Goal: Task Accomplishment & Management: Manage account settings

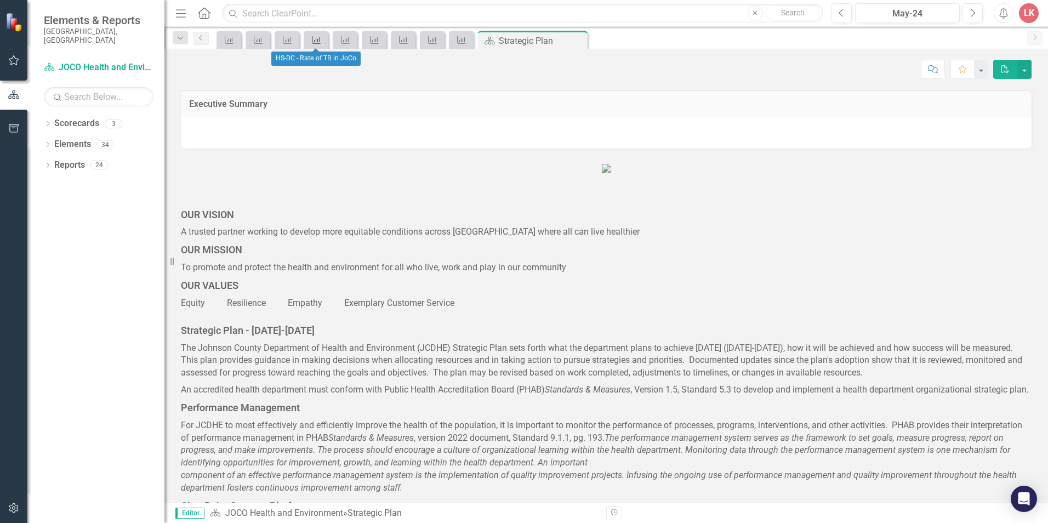
click at [314, 38] on icon "Key Success Indicator" at bounding box center [316, 40] width 11 height 9
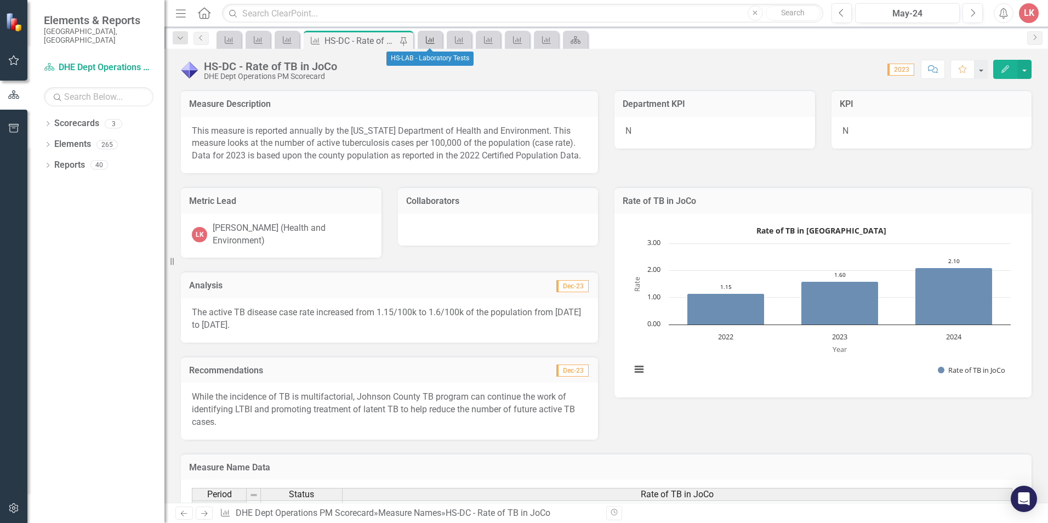
click at [430, 39] on icon "Measure Name" at bounding box center [430, 40] width 11 height 9
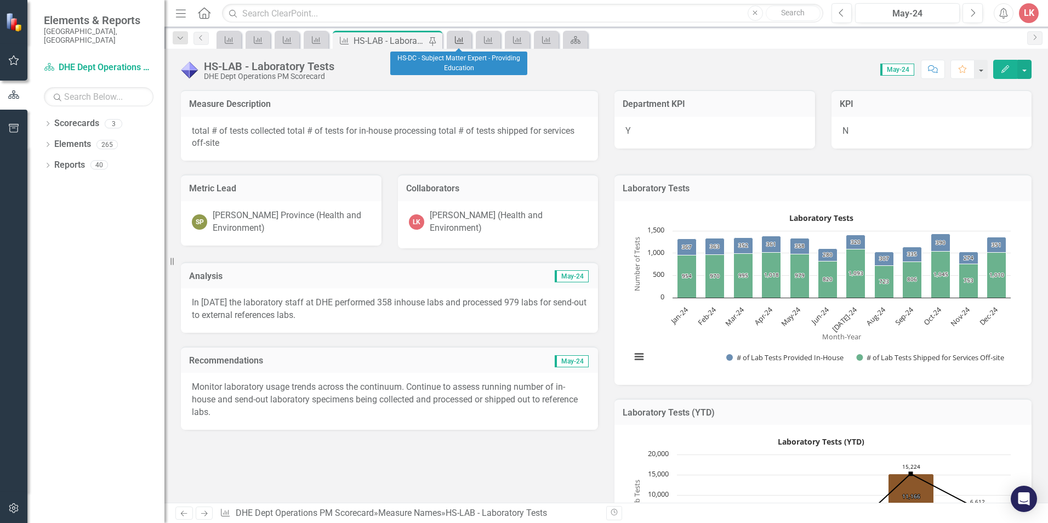
click at [458, 41] on icon "Measure Name" at bounding box center [459, 40] width 11 height 9
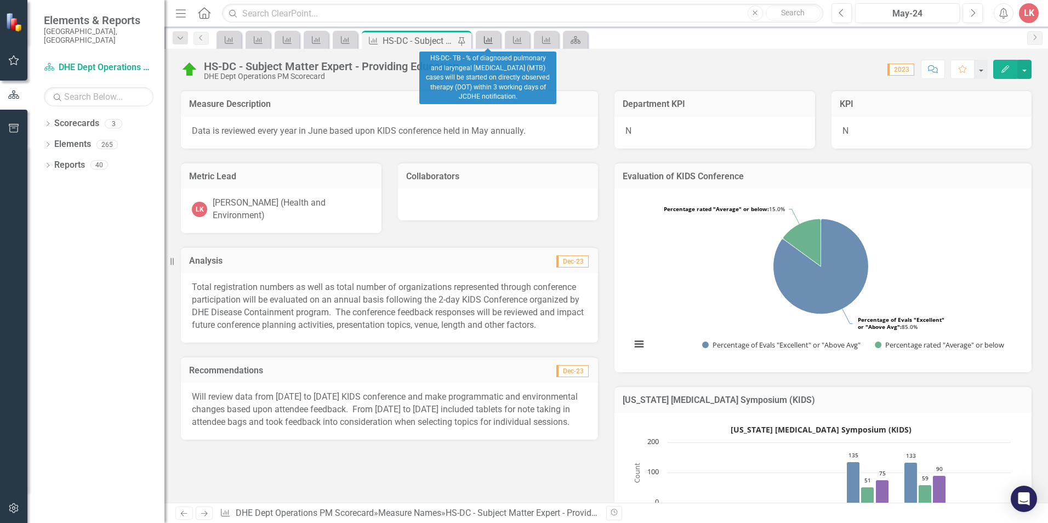
click at [489, 42] on icon "Measure Name" at bounding box center [488, 40] width 11 height 9
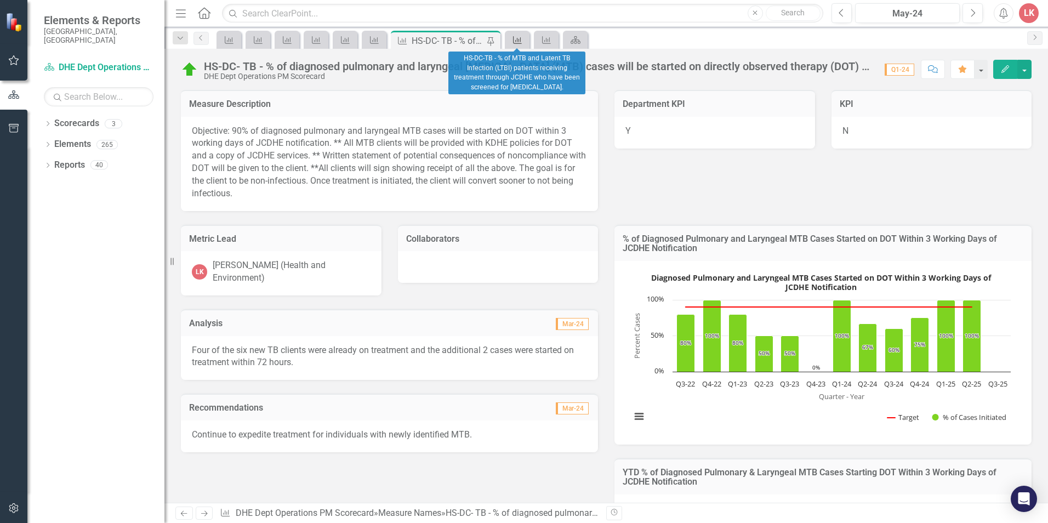
click at [516, 42] on icon at bounding box center [517, 40] width 9 height 8
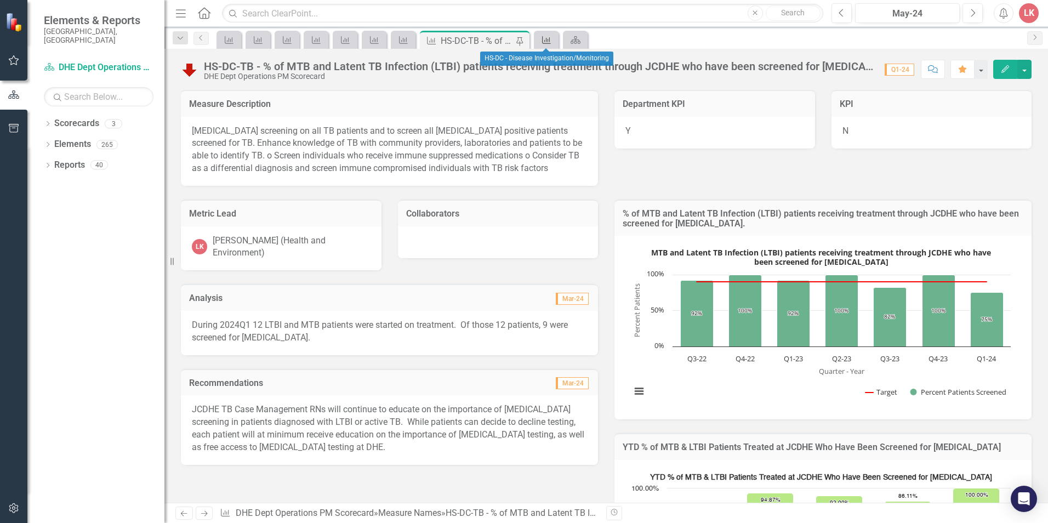
click at [541, 39] on icon "Measure Name" at bounding box center [546, 40] width 11 height 9
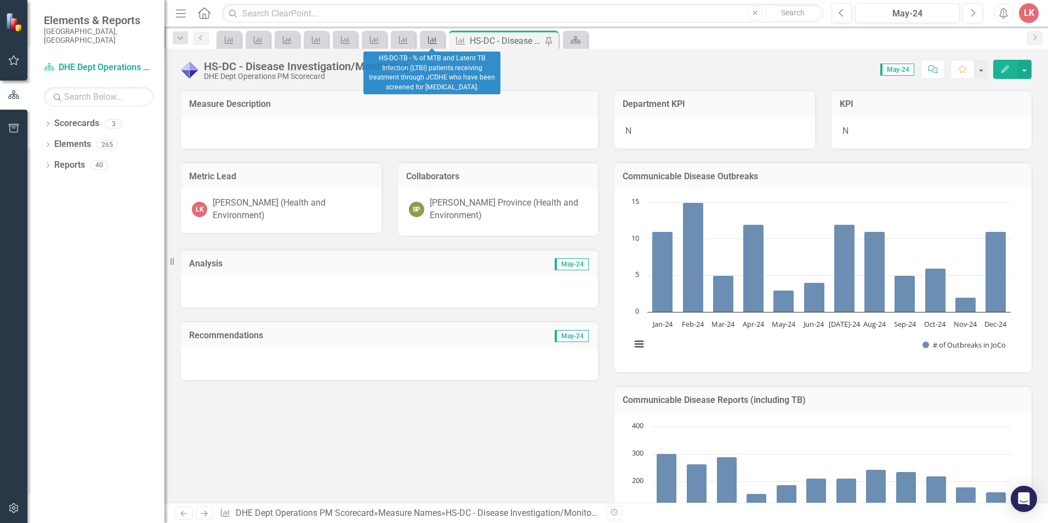
click at [429, 39] on icon at bounding box center [432, 40] width 9 height 8
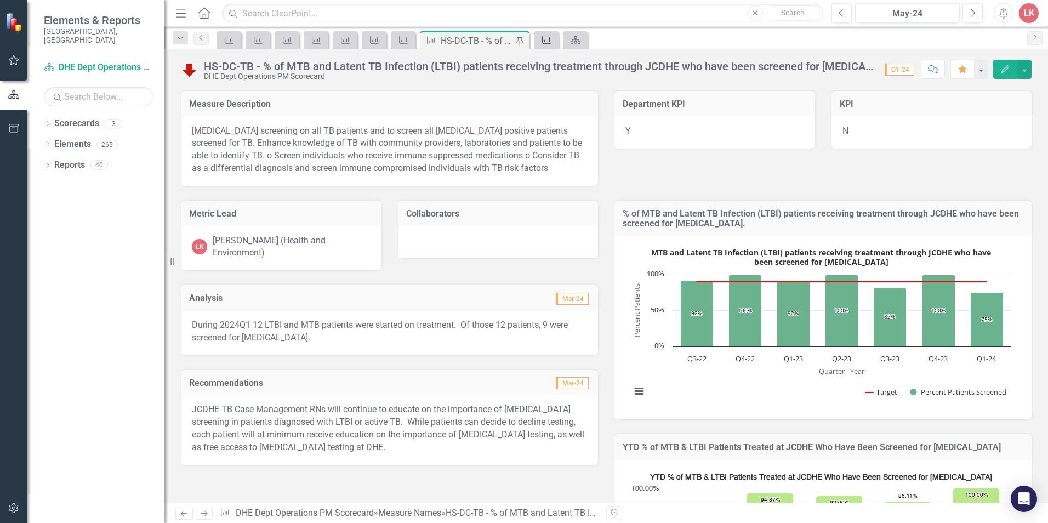
click at [543, 37] on icon "Measure Name" at bounding box center [546, 40] width 11 height 9
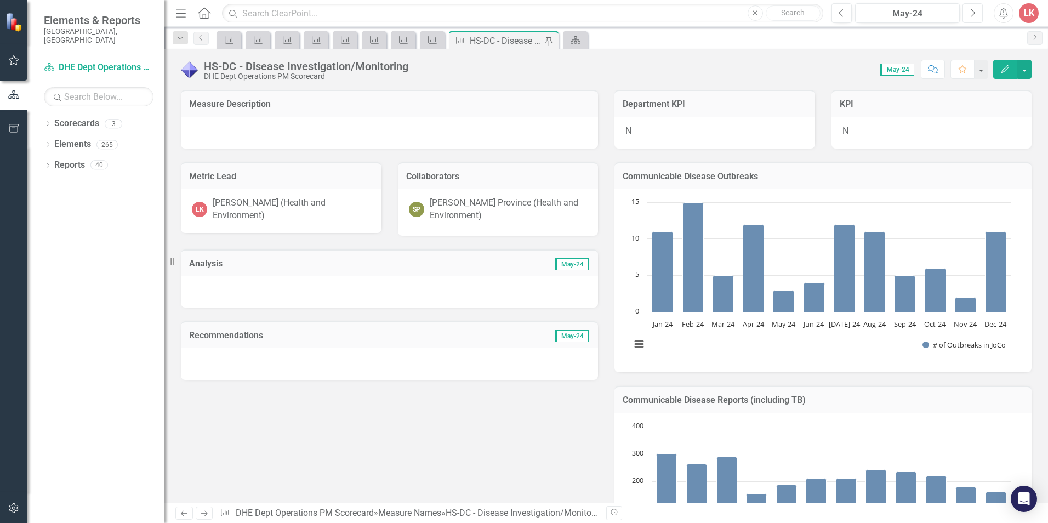
click at [972, 16] on icon "Next" at bounding box center [973, 13] width 6 height 10
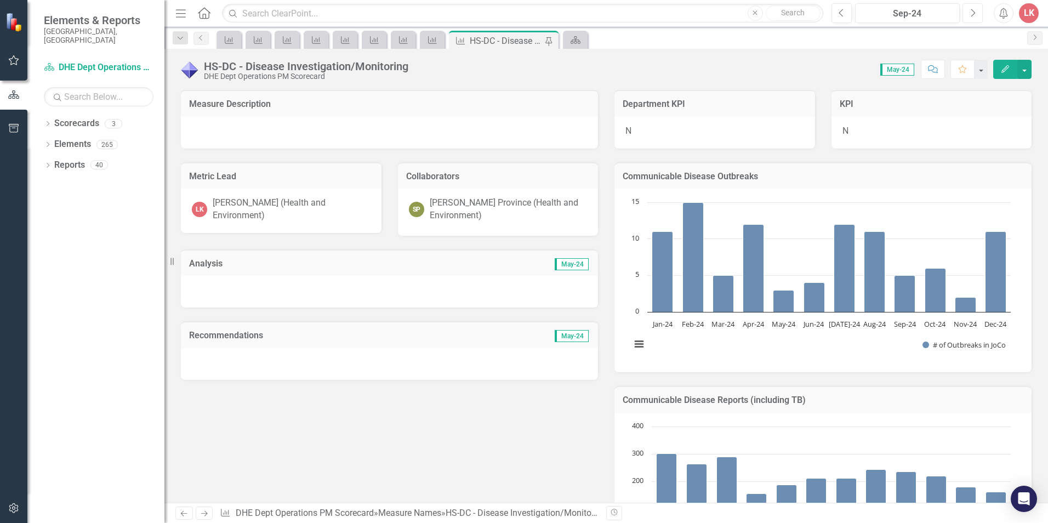
click at [972, 16] on icon "Next" at bounding box center [973, 13] width 6 height 10
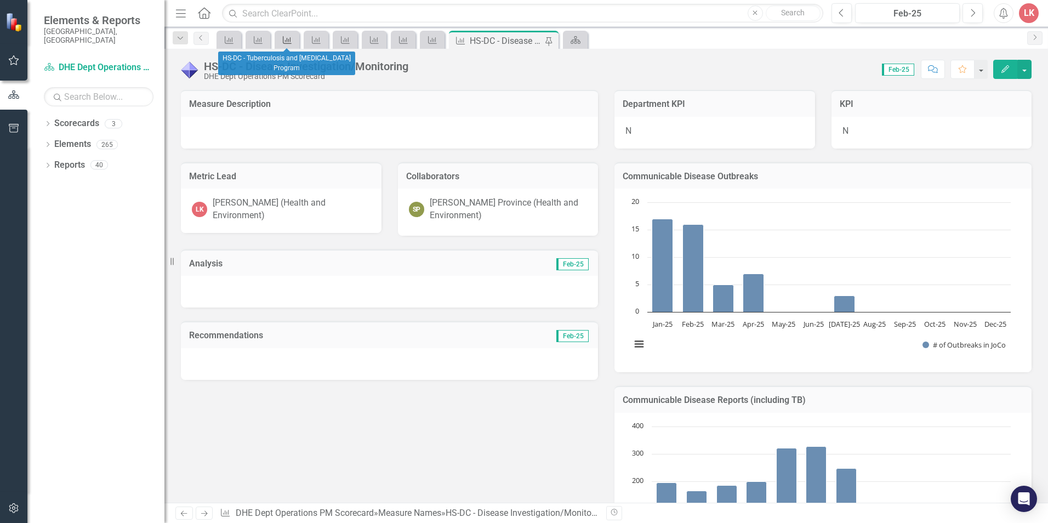
click at [285, 39] on icon "Measure Name" at bounding box center [287, 40] width 11 height 9
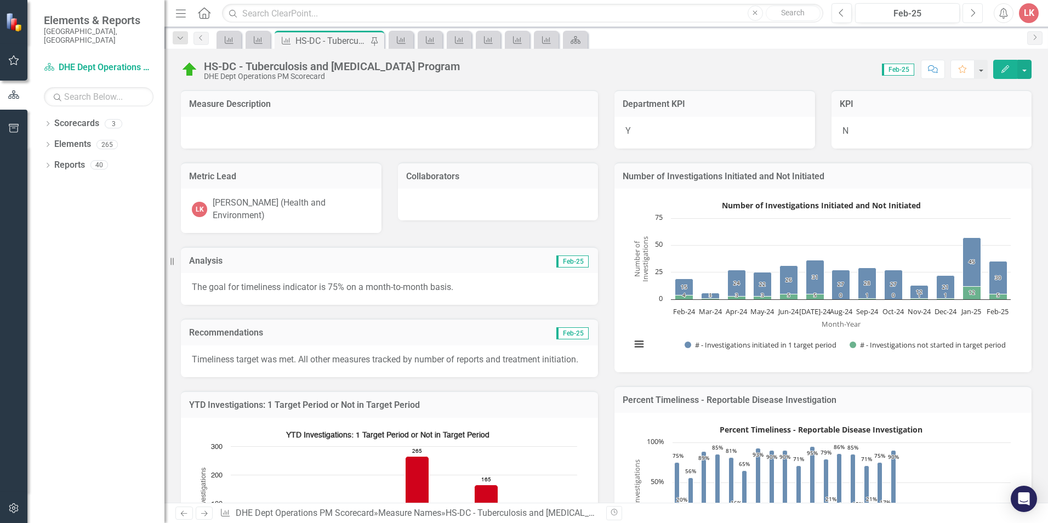
click at [972, 16] on icon "Next" at bounding box center [973, 13] width 6 height 10
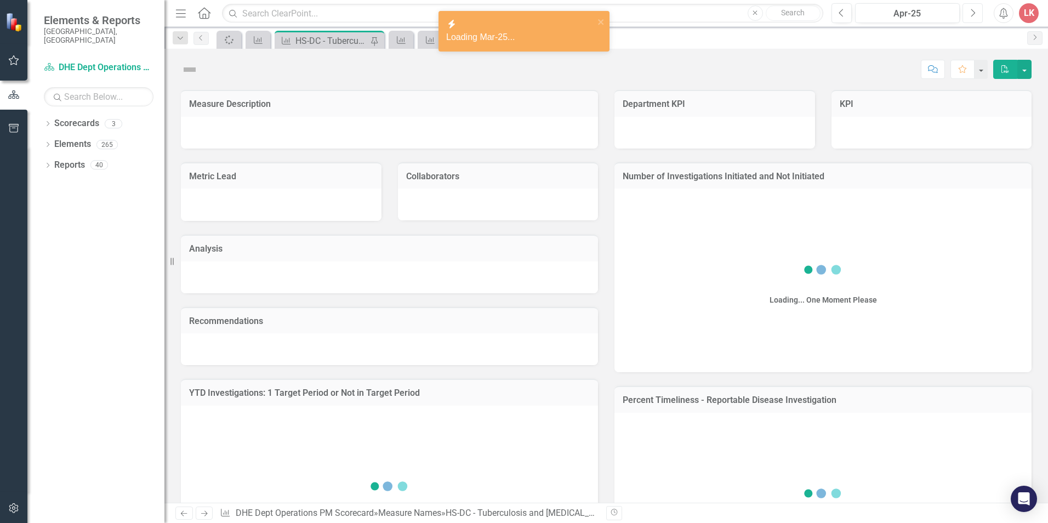
click at [972, 16] on icon "Next" at bounding box center [973, 13] width 6 height 10
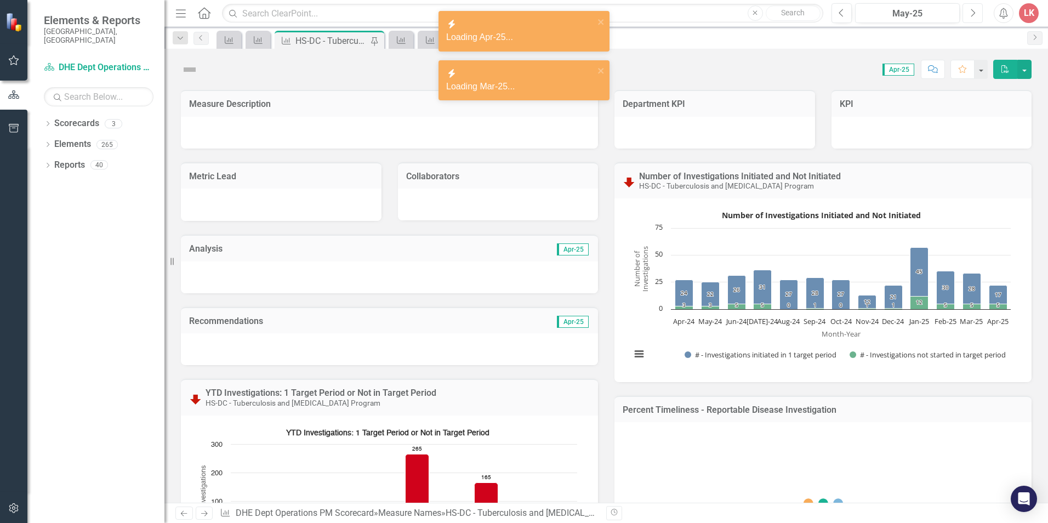
click at [972, 16] on icon "Next" at bounding box center [973, 13] width 6 height 10
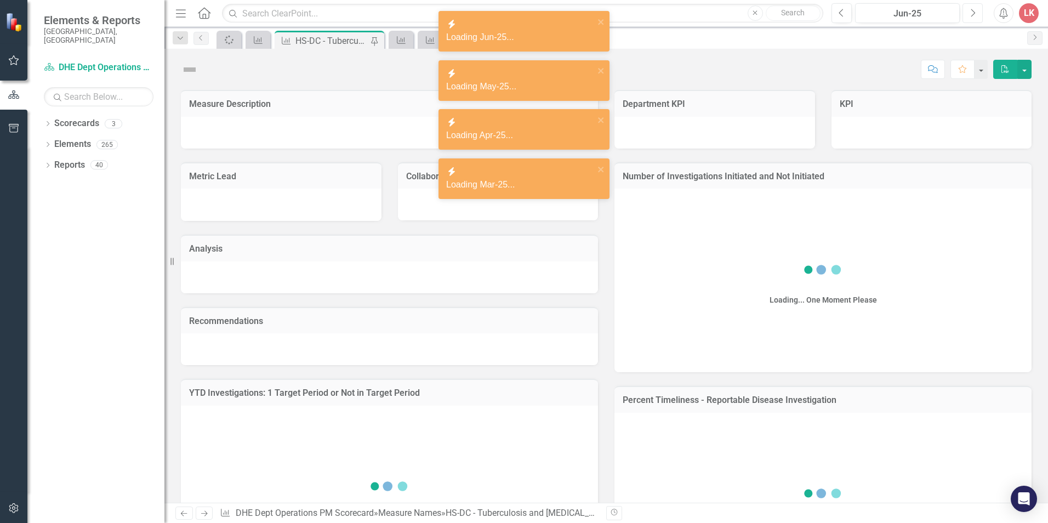
click at [972, 16] on icon "Next" at bounding box center [973, 13] width 6 height 10
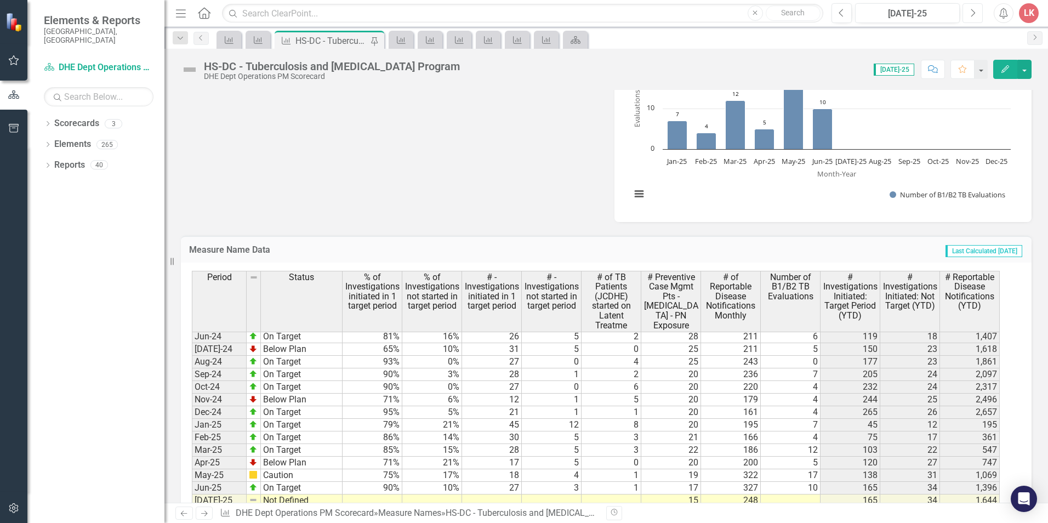
scroll to position [1512, 0]
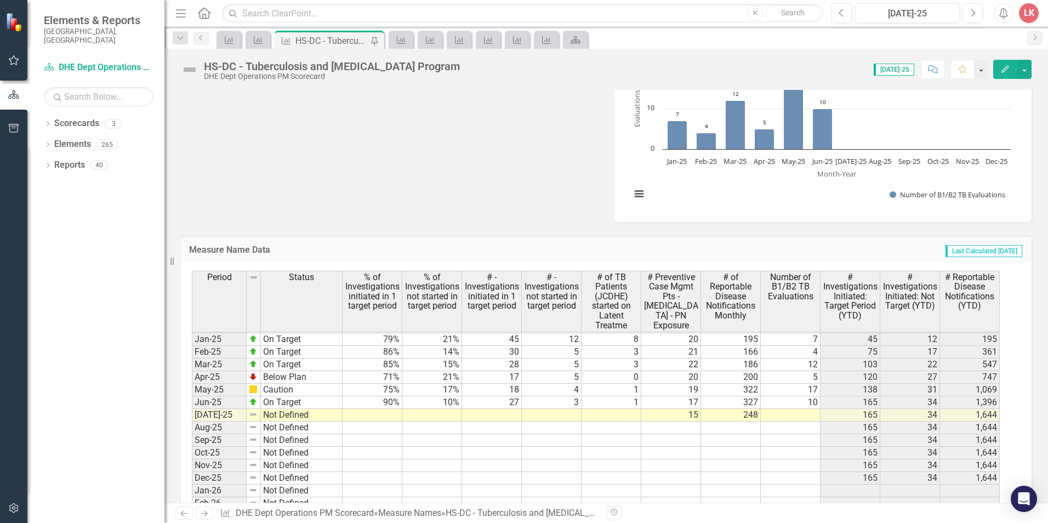
click at [795, 412] on td at bounding box center [791, 415] width 60 height 13
click at [798, 413] on td at bounding box center [791, 415] width 60 height 13
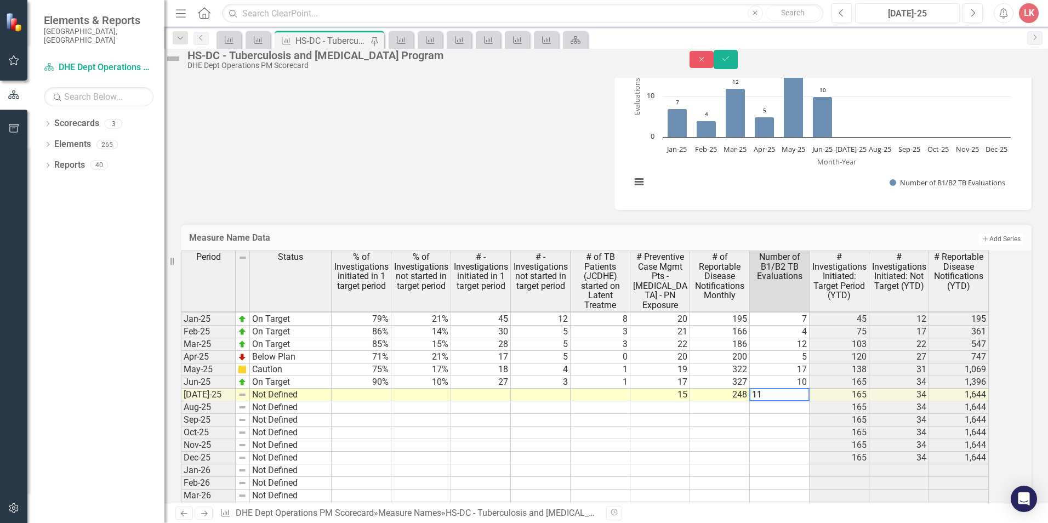
type textarea "11"
click at [614, 401] on td at bounding box center [601, 395] width 60 height 13
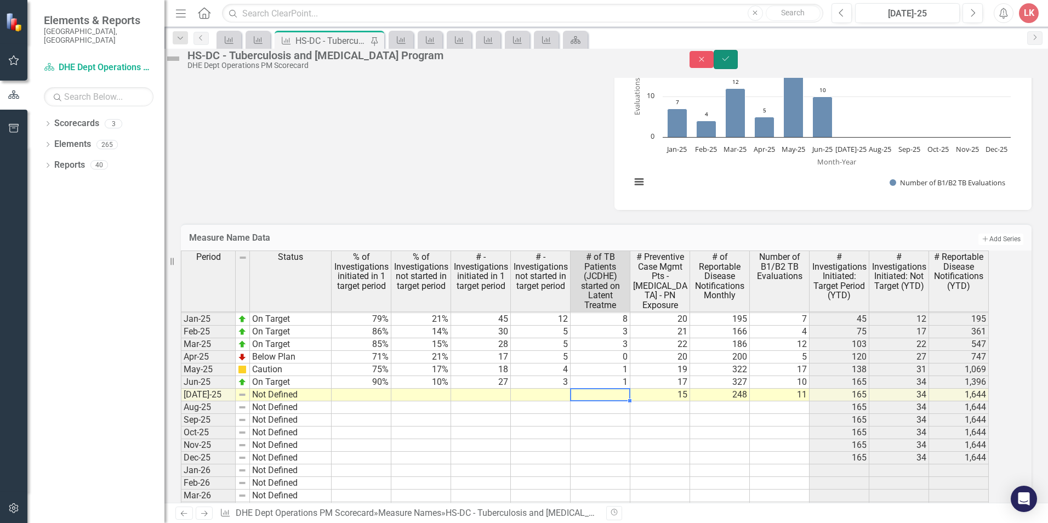
click at [731, 62] on icon "Save" at bounding box center [726, 59] width 10 height 8
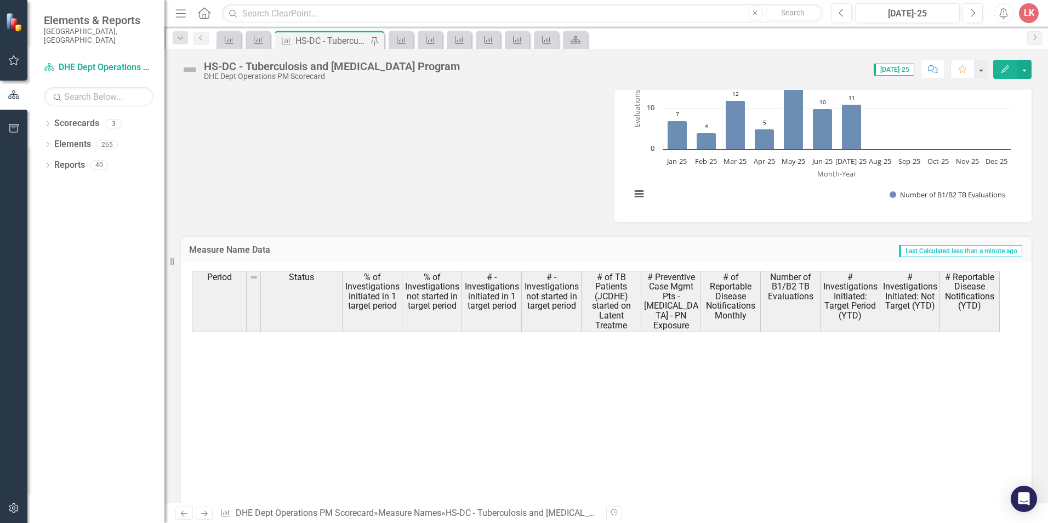
scroll to position [493, 0]
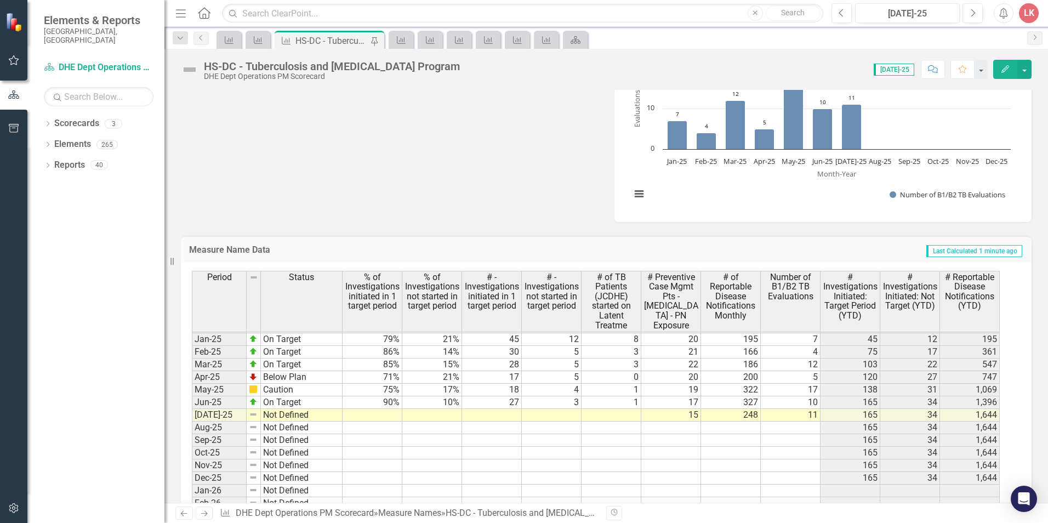
click at [384, 413] on tbody "Feb-23 Not Defined Mar-23 Not Defined Apr-23 Not Defined May-23 Not Defined Jun…" at bounding box center [596, 339] width 808 height 593
click at [384, 413] on td at bounding box center [373, 415] width 60 height 13
click at [381, 413] on td at bounding box center [373, 415] width 60 height 13
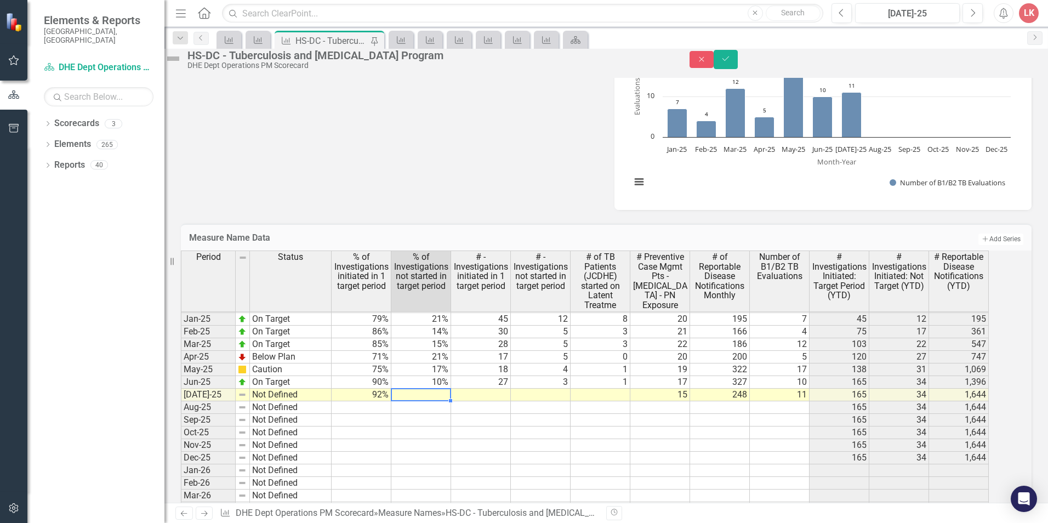
click at [449, 401] on td at bounding box center [421, 395] width 60 height 13
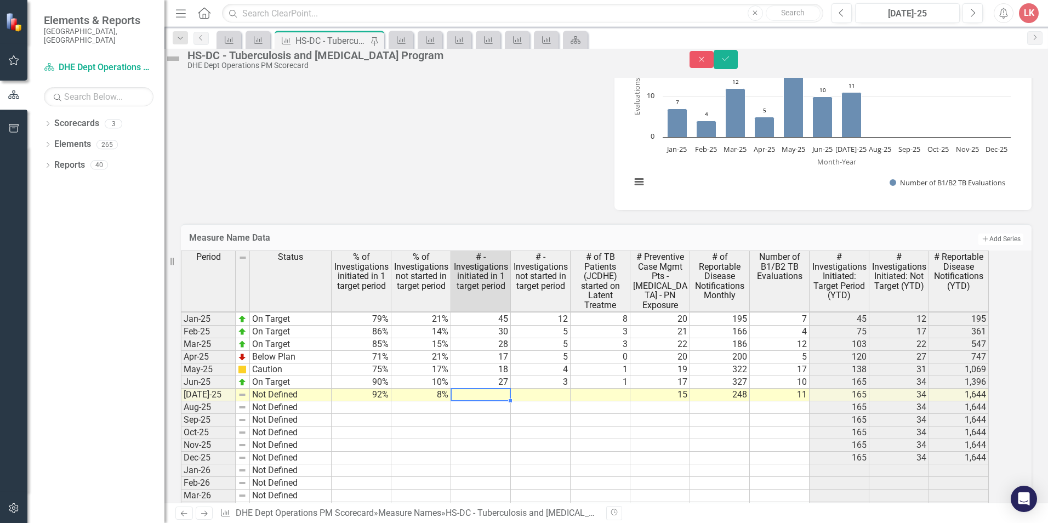
click at [508, 401] on td at bounding box center [481, 395] width 60 height 13
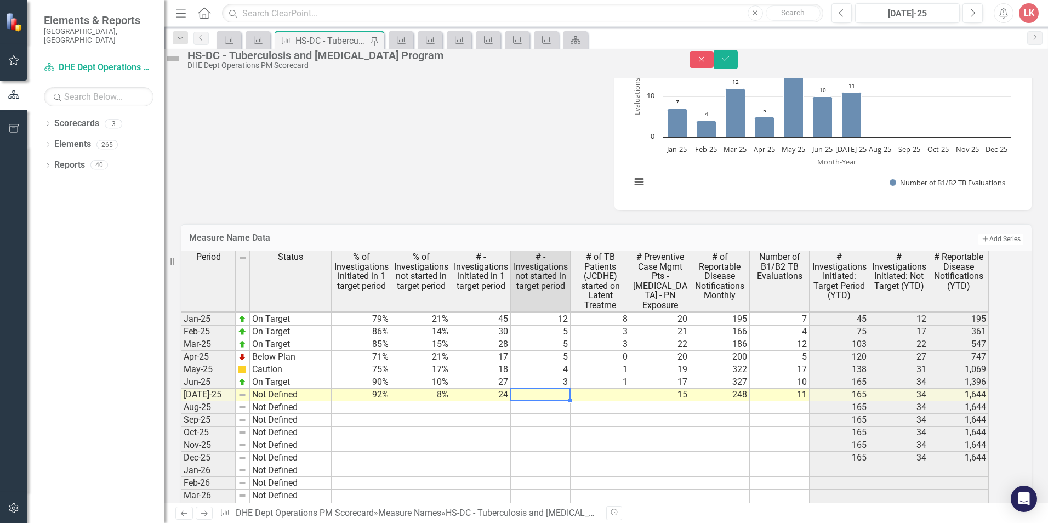
click at [559, 401] on td at bounding box center [541, 395] width 60 height 13
type textarea "2"
click at [606, 401] on td at bounding box center [601, 395] width 60 height 13
click at [738, 67] on button "Save" at bounding box center [726, 59] width 24 height 19
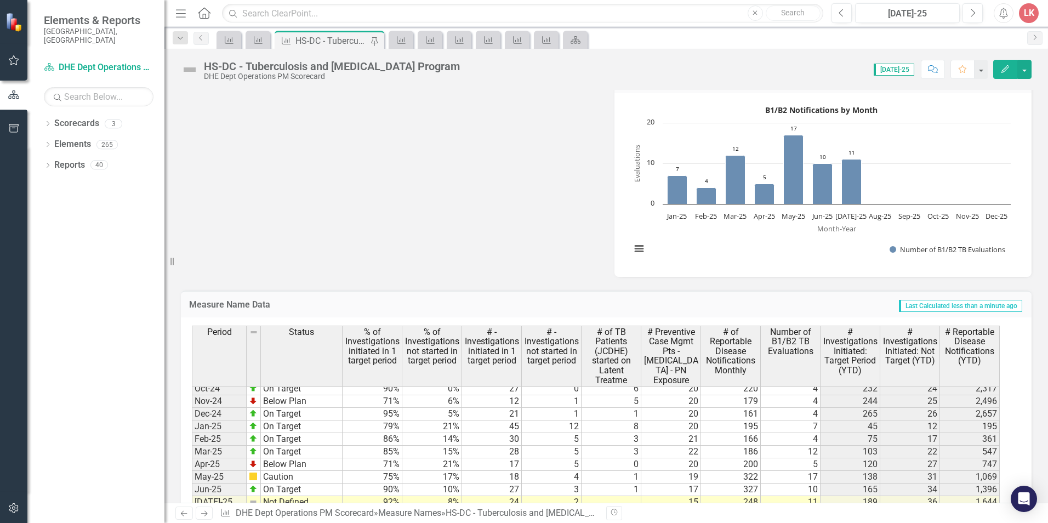
scroll to position [1512, 0]
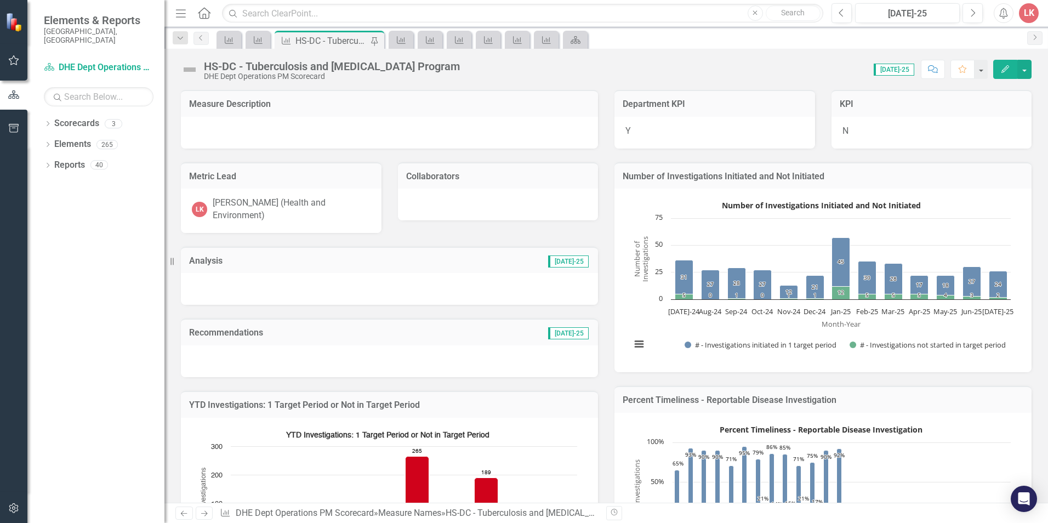
scroll to position [1512, 0]
